Goal: Find specific page/section: Find specific page/section

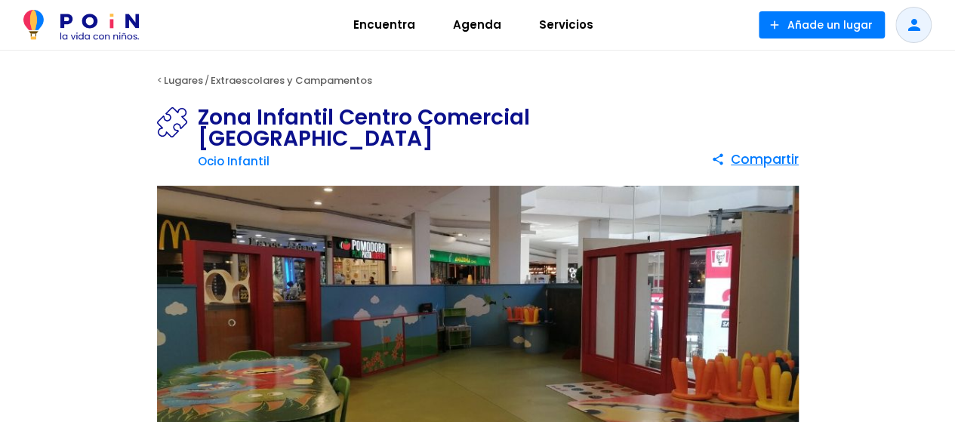
click at [367, 28] on span "Encuentra" at bounding box center [385, 25] width 76 height 24
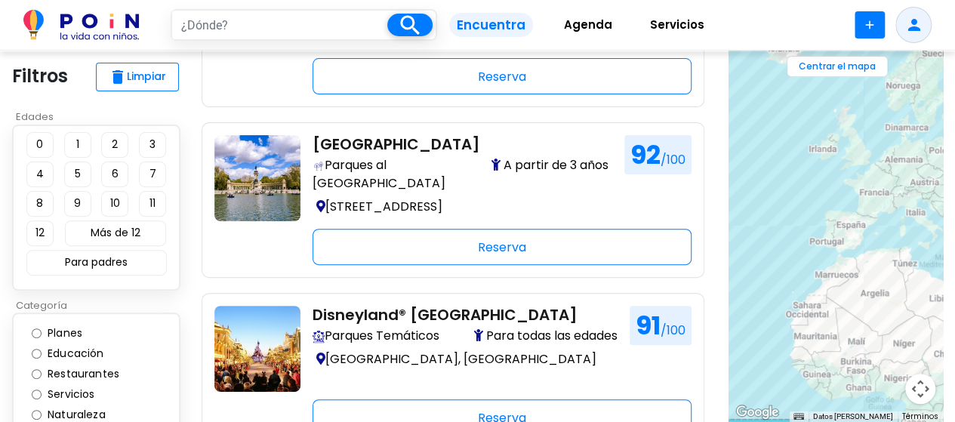
scroll to position [151, 0]
click at [35, 390] on input "Servicios" at bounding box center [37, 395] width 10 height 10
radio input "true"
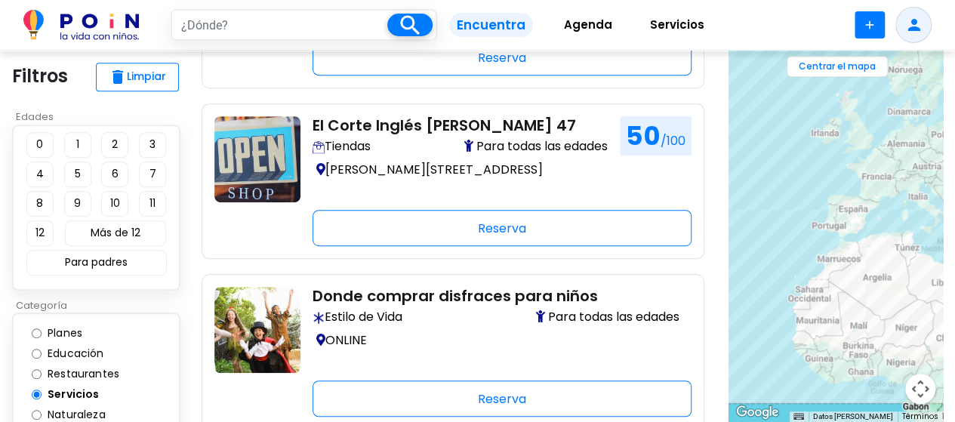
scroll to position [163, 0]
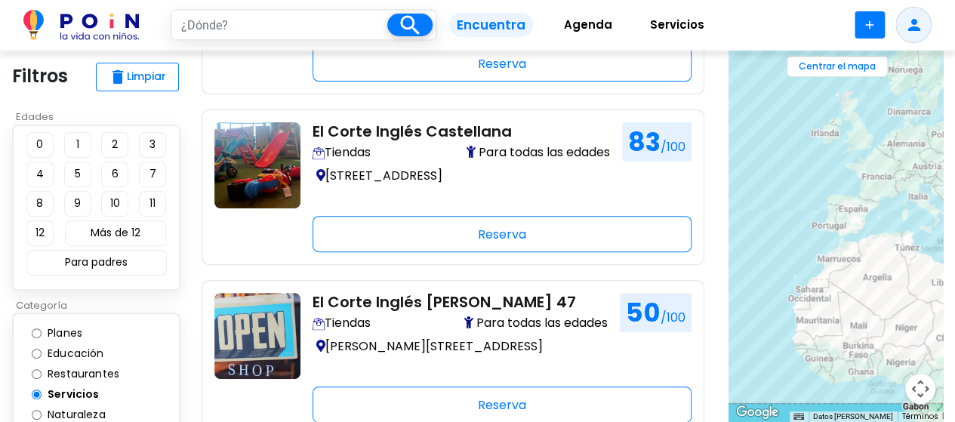
click at [71, 141] on button "1" at bounding box center [77, 145] width 27 height 26
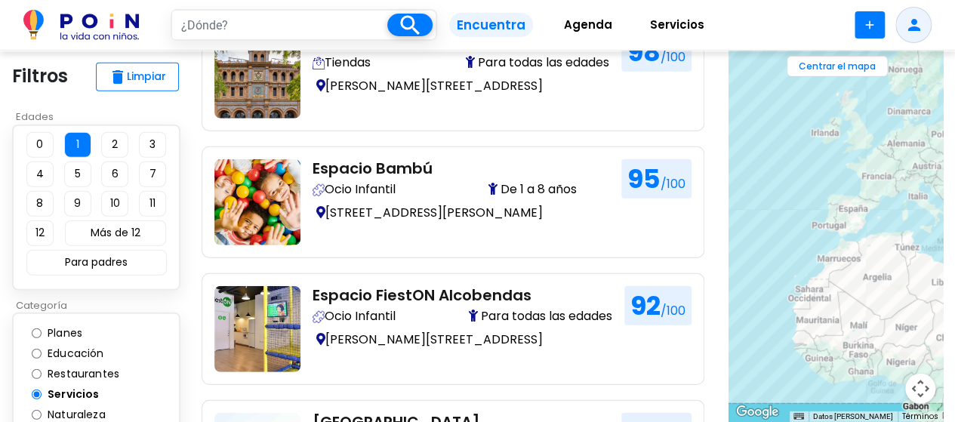
scroll to position [2026, 0]
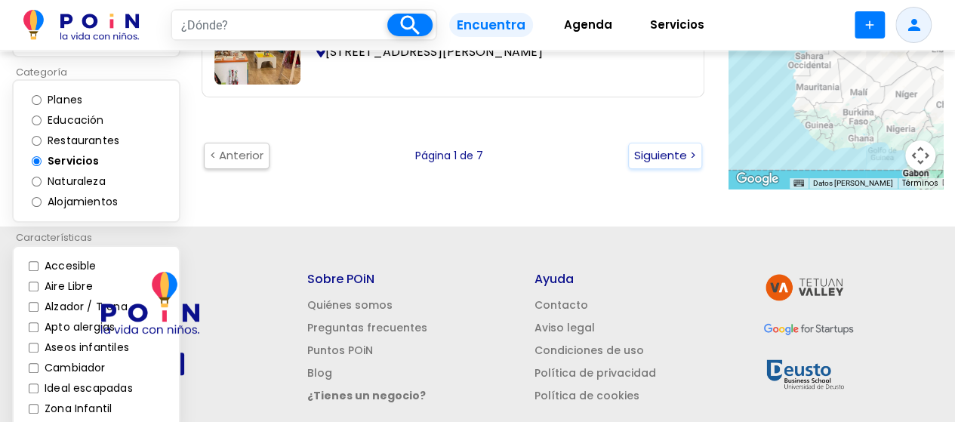
scroll to position [3015, 0]
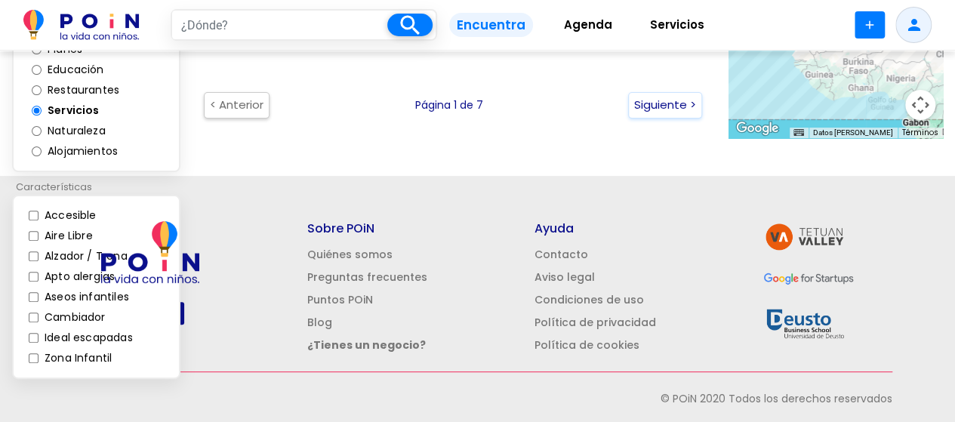
click at [32, 353] on input "Zona Infantil" at bounding box center [34, 358] width 10 height 10
checkbox input "true"
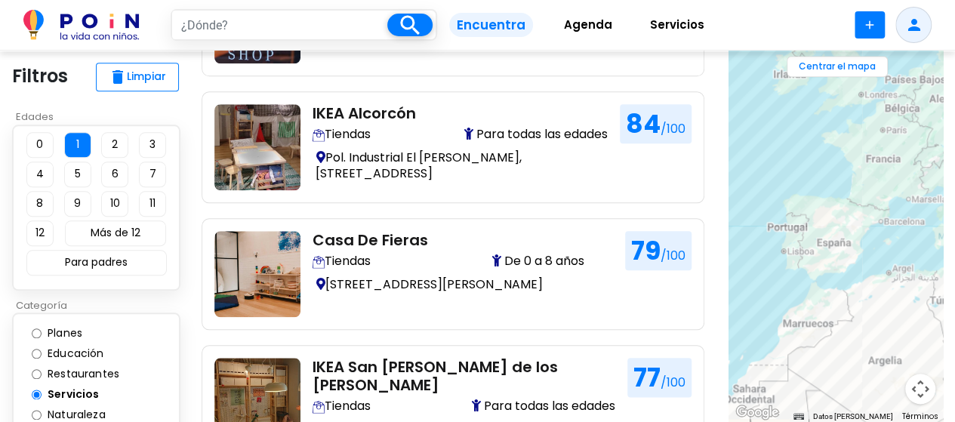
scroll to position [557, 0]
